Goal: Task Accomplishment & Management: Manage account settings

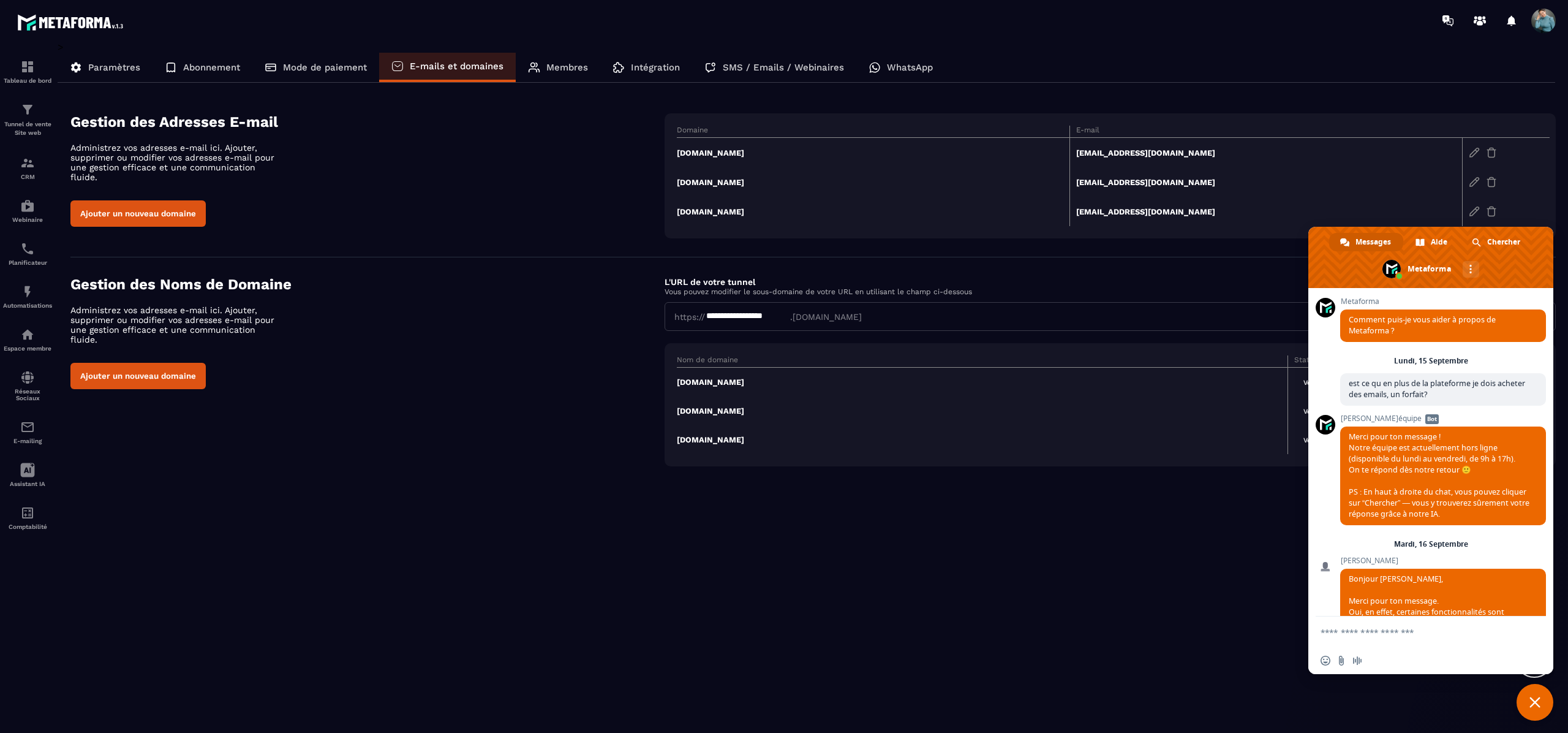
scroll to position [2864, 0]
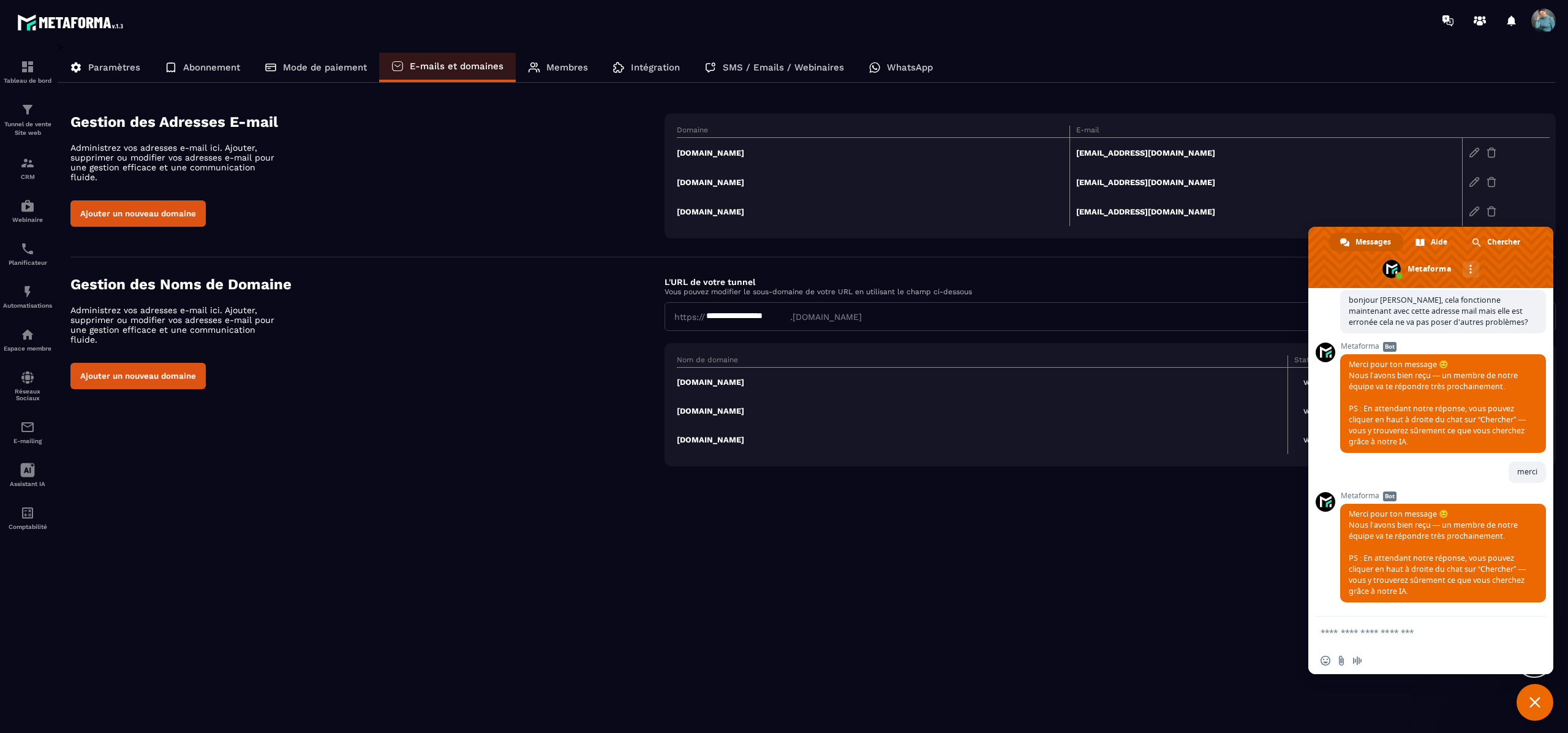
click at [1540, 697] on span "Fermer le chat" at bounding box center [1535, 702] width 11 height 11
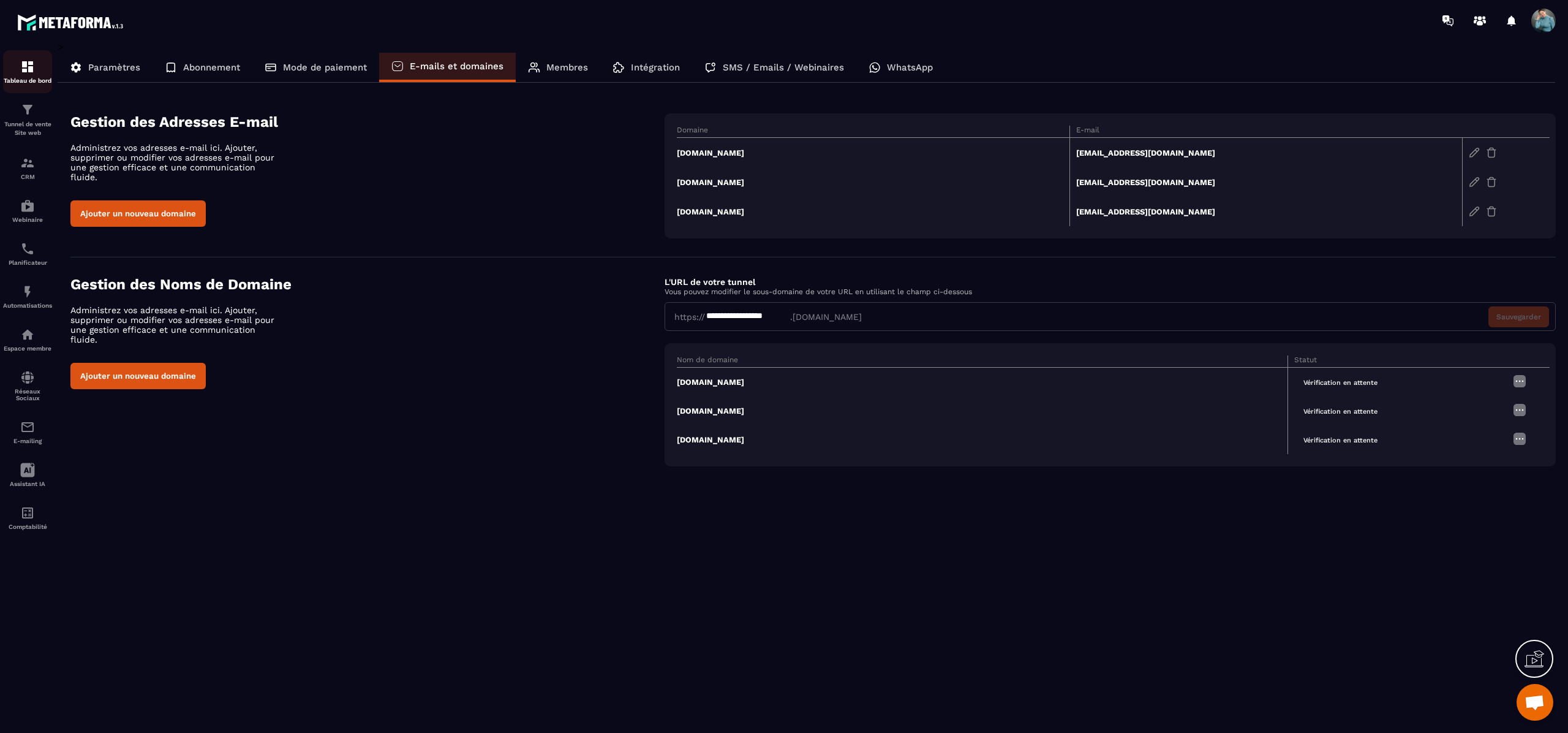
click at [30, 73] on img at bounding box center [27, 67] width 14 height 14
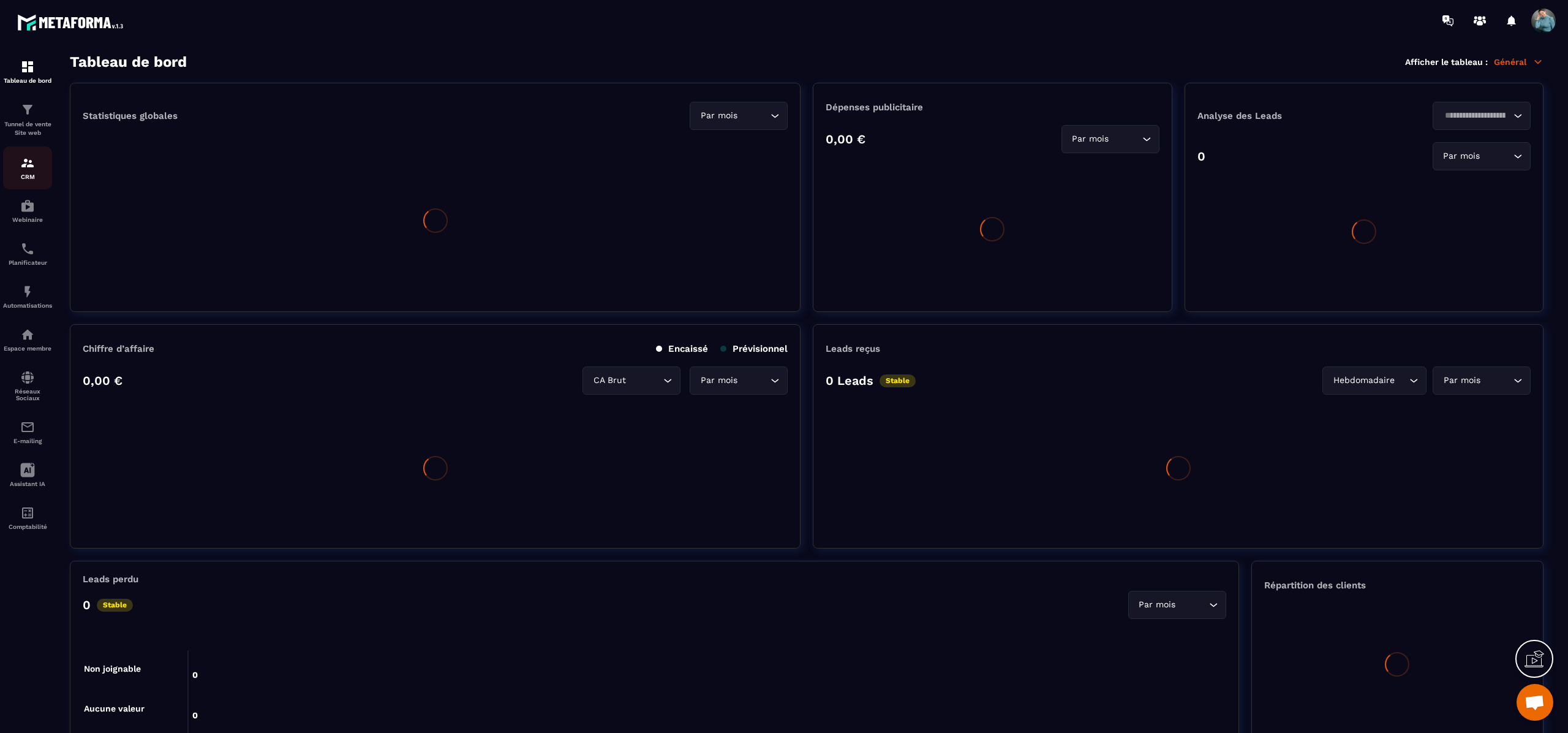
click at [30, 166] on img at bounding box center [27, 163] width 14 height 14
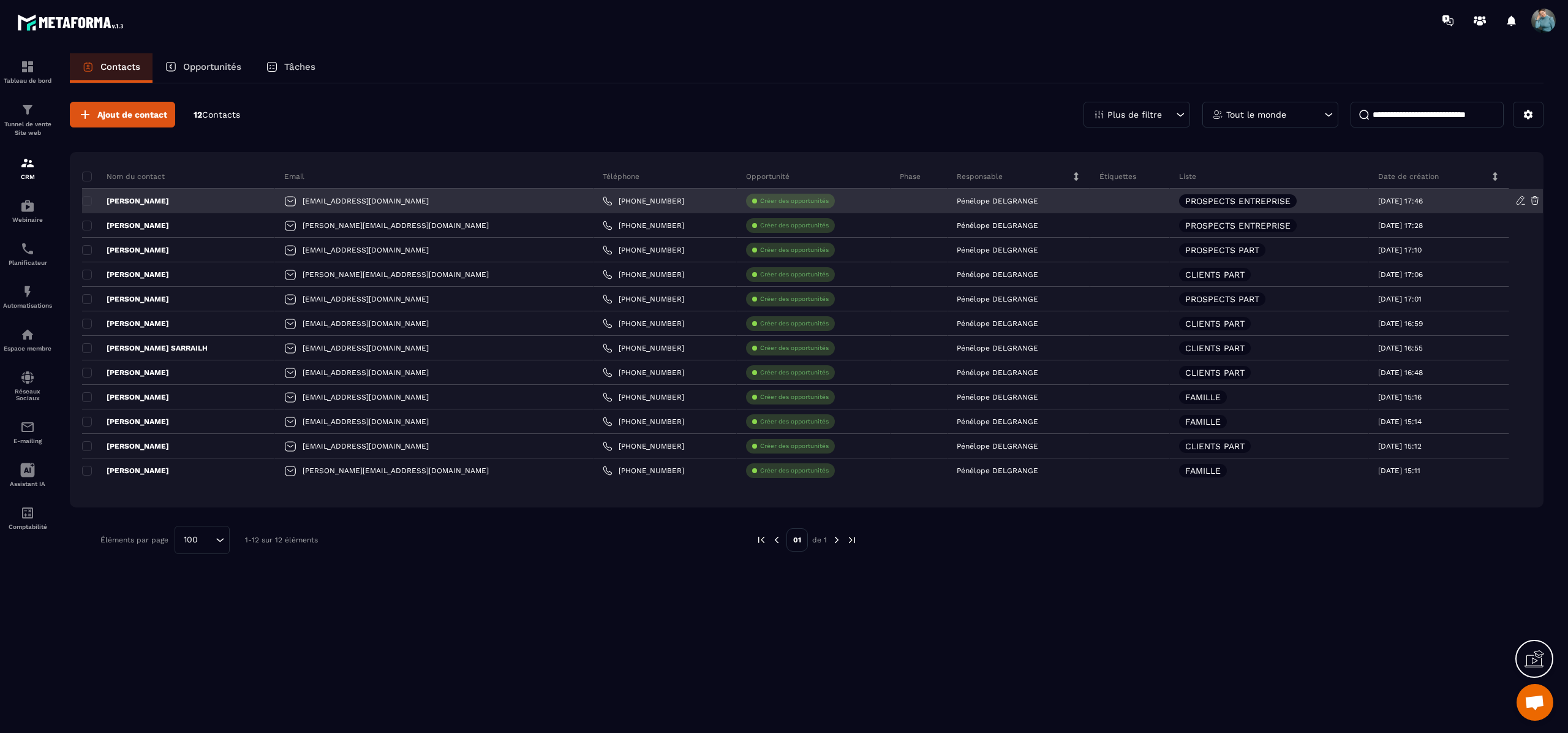
click at [1517, 203] on icon at bounding box center [1522, 200] width 11 height 11
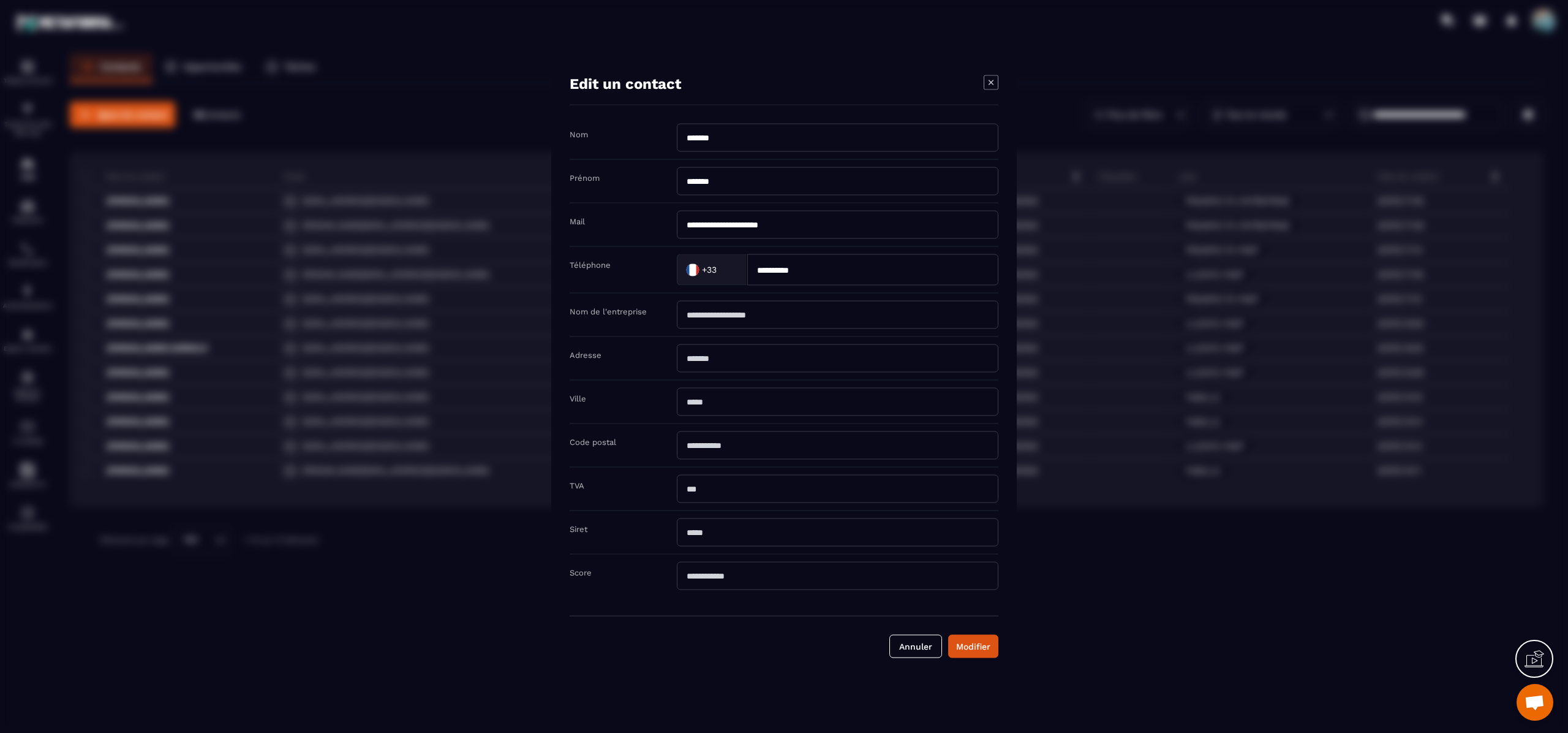
click at [995, 75] on icon "Modal window" at bounding box center [991, 82] width 14 height 14
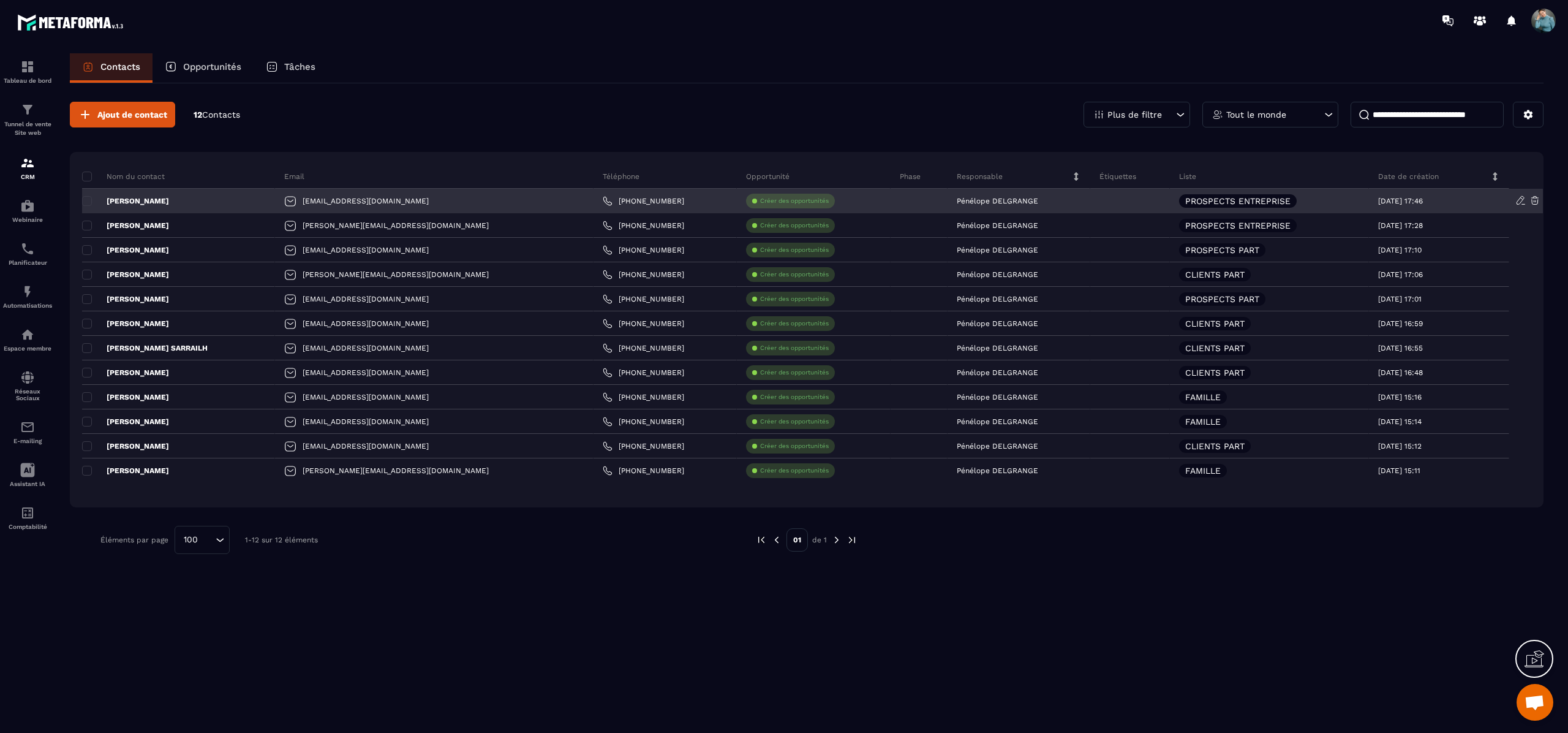
click at [1216, 201] on p "PROSPECTS ENTREPRISE" at bounding box center [1238, 201] width 105 height 9
click at [1518, 200] on icon at bounding box center [1522, 200] width 11 height 11
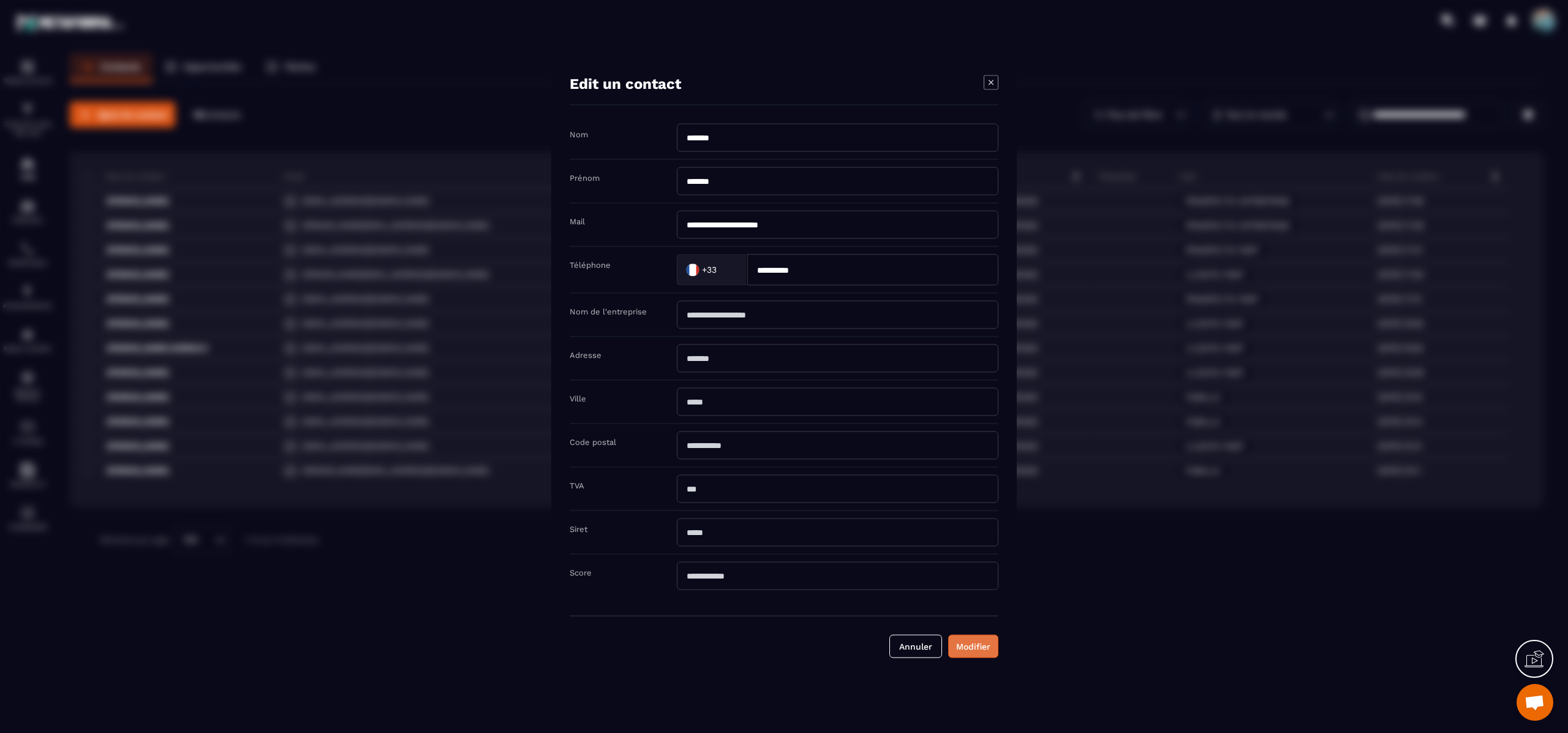
click at [971, 653] on button "Modifier" at bounding box center [973, 646] width 50 height 23
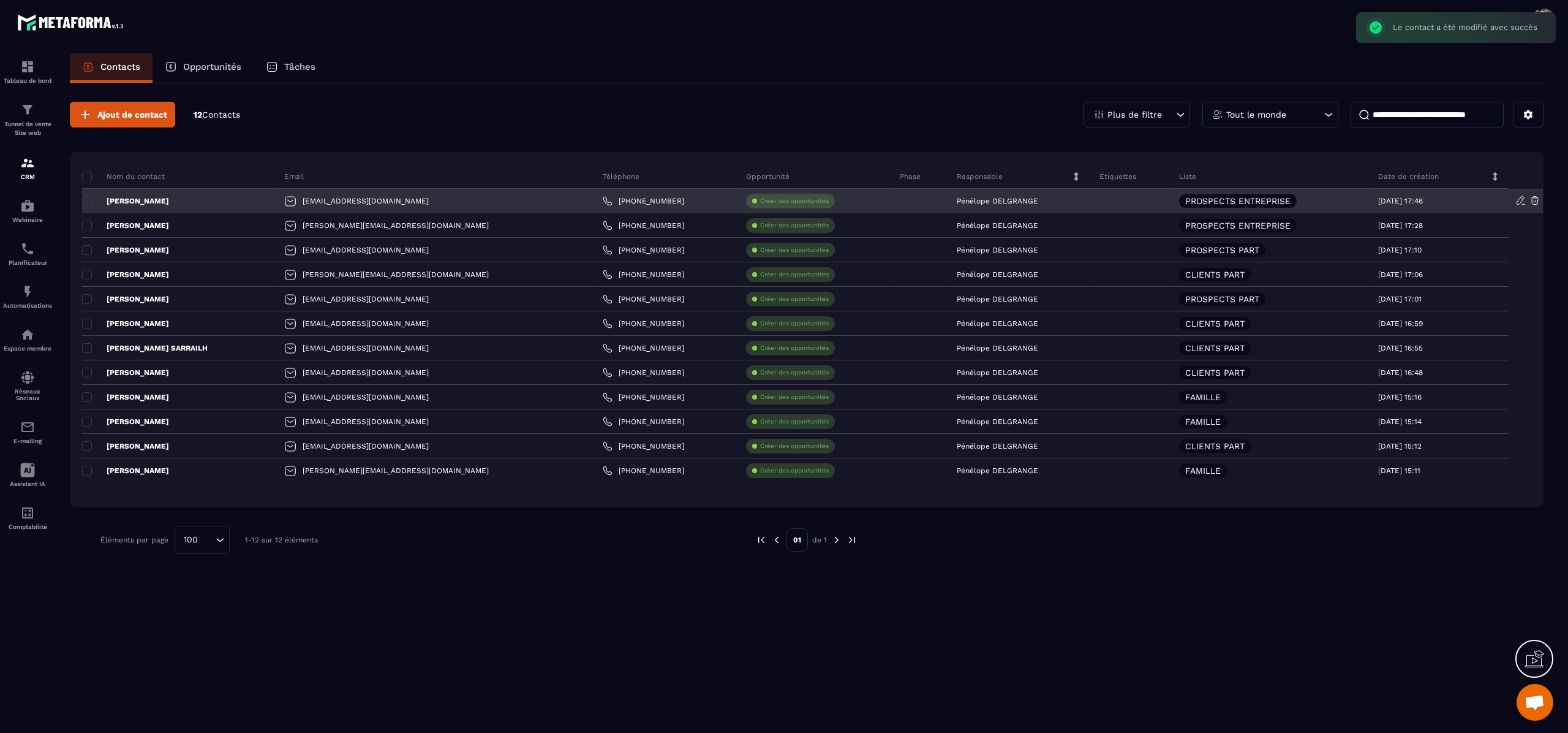
click at [94, 195] on div "[PERSON_NAME]" at bounding box center [178, 200] width 193 height 24
